Goal: Navigation & Orientation: Find specific page/section

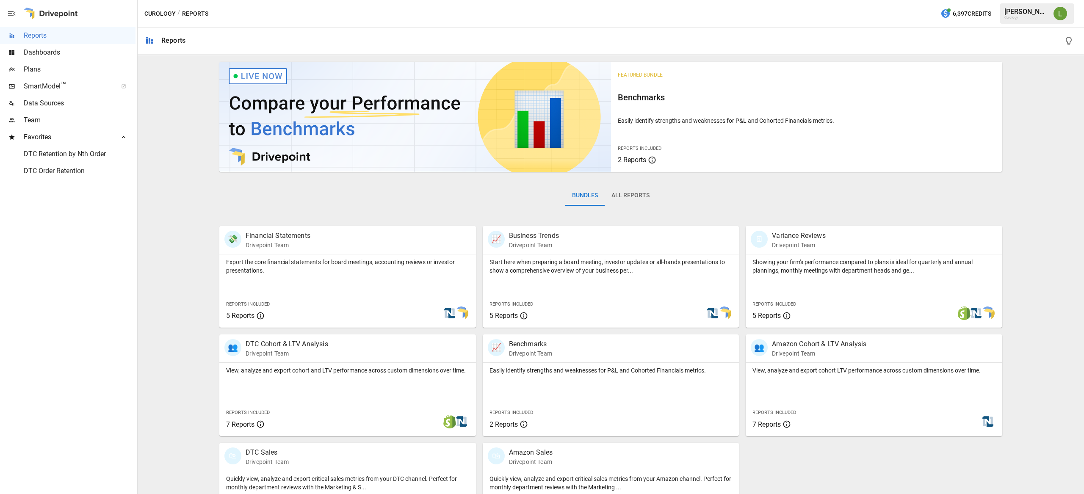
click at [762, 64] on div "Featured Bundle Benchmarks Easily identify strengths and weaknesses for P&L and…" at bounding box center [807, 117] width 392 height 110
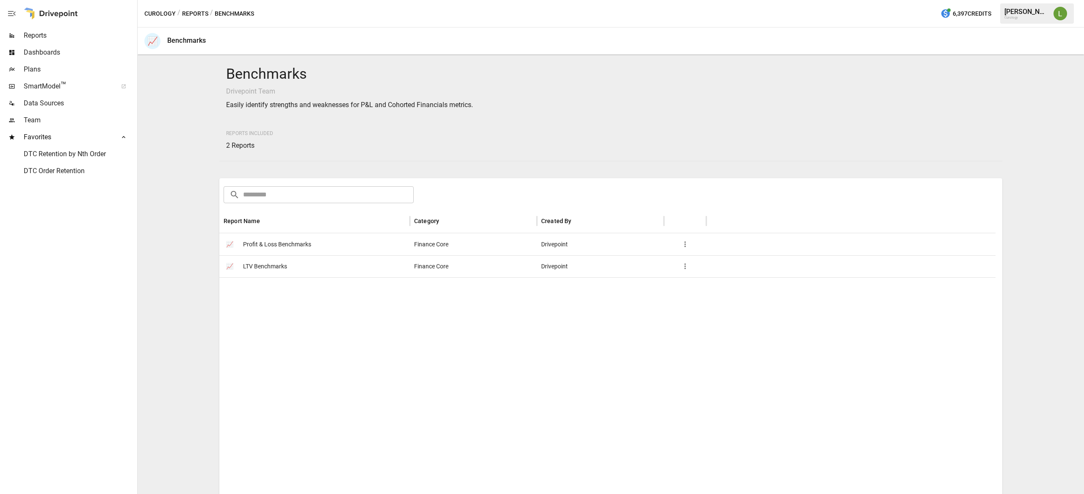
click at [73, 34] on span "Reports" at bounding box center [80, 35] width 112 height 10
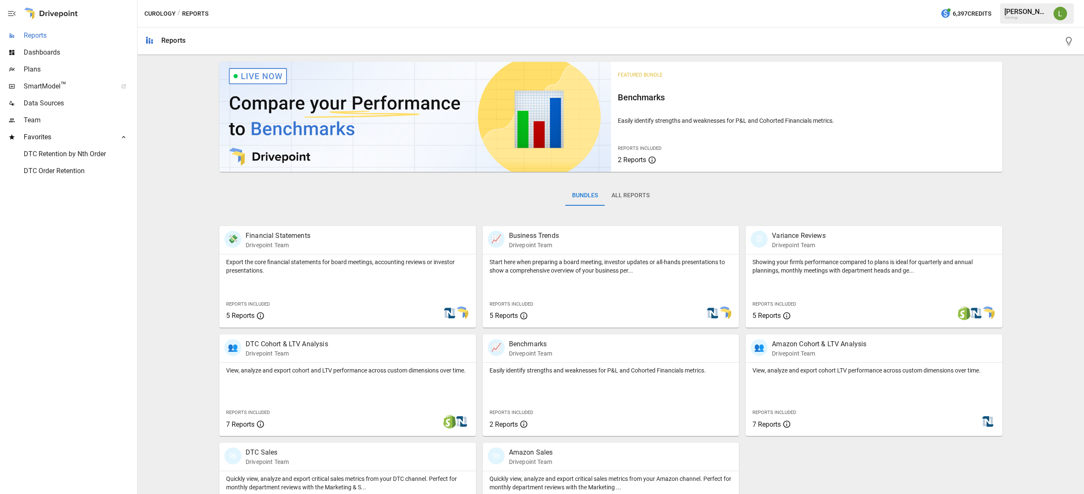
click at [68, 43] on div "Reports" at bounding box center [68, 35] width 136 height 17
click at [68, 39] on span "Reports" at bounding box center [80, 35] width 112 height 10
click at [107, 61] on div "Plans" at bounding box center [68, 69] width 136 height 17
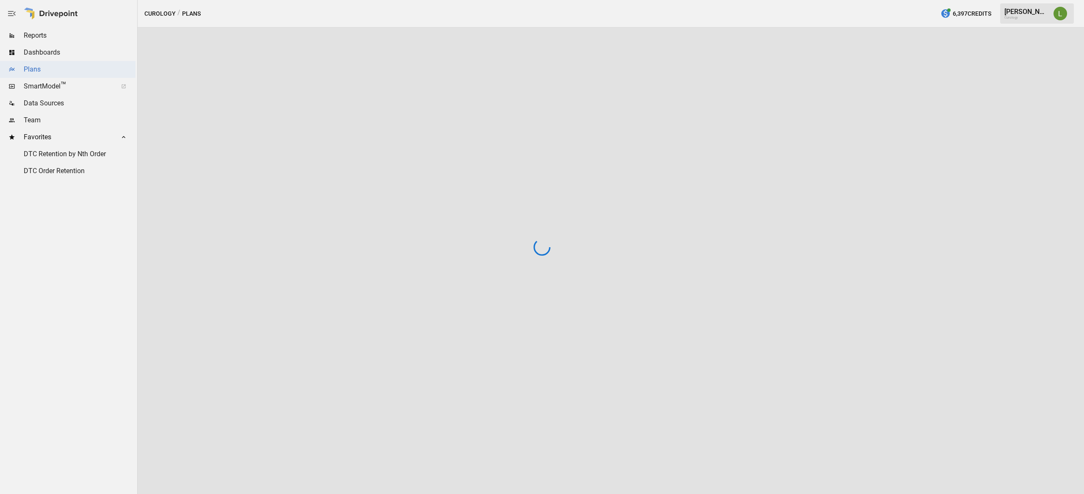
click at [105, 55] on span "Dashboards" at bounding box center [80, 52] width 112 height 10
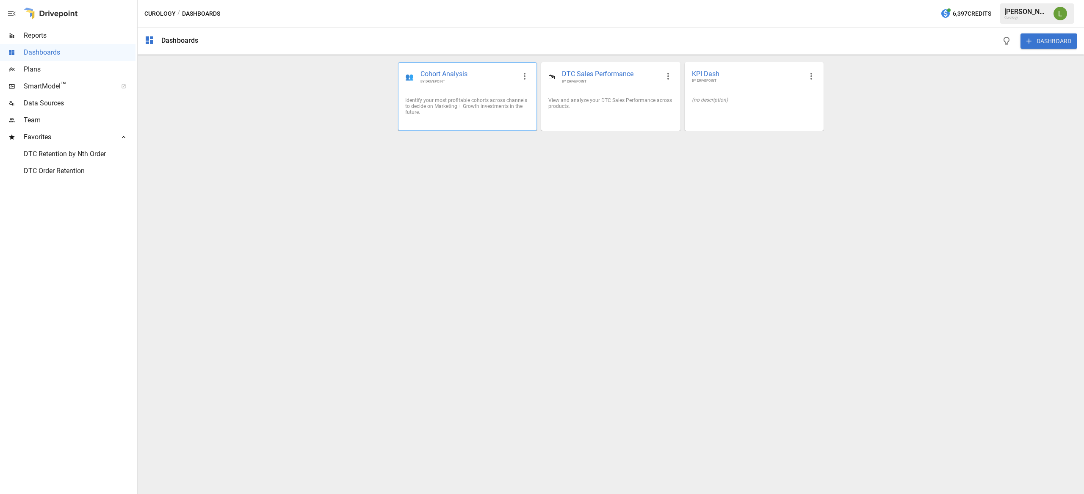
click at [483, 87] on div "👥 Cohort Analysis BY DRIVEPOINT" at bounding box center [468, 77] width 138 height 28
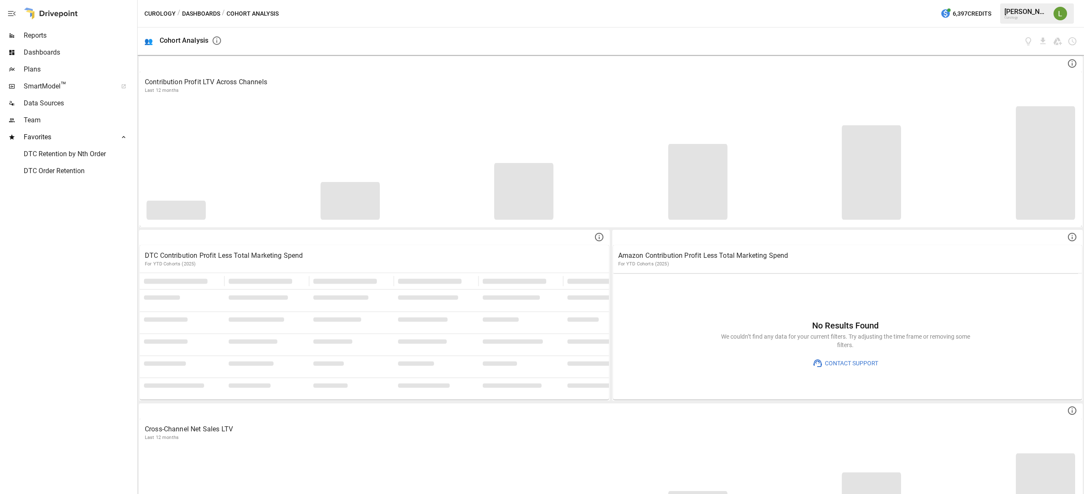
click at [67, 80] on div "SmartModel ™" at bounding box center [68, 86] width 136 height 17
